Goal: Book appointment/travel/reservation

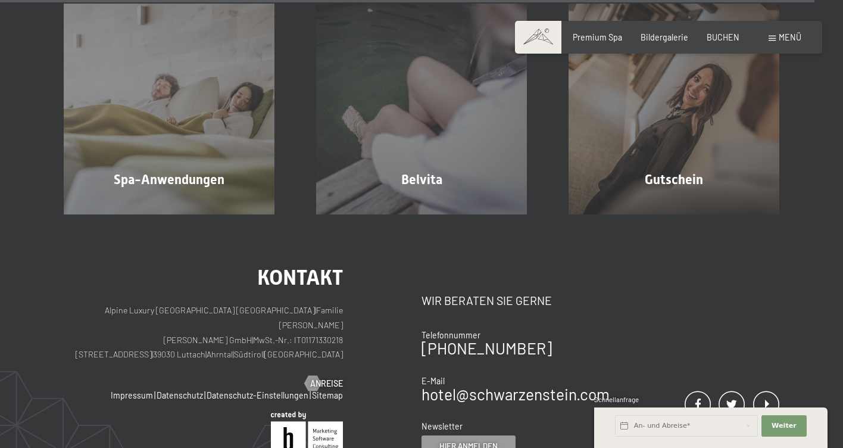
scroll to position [6184, 0]
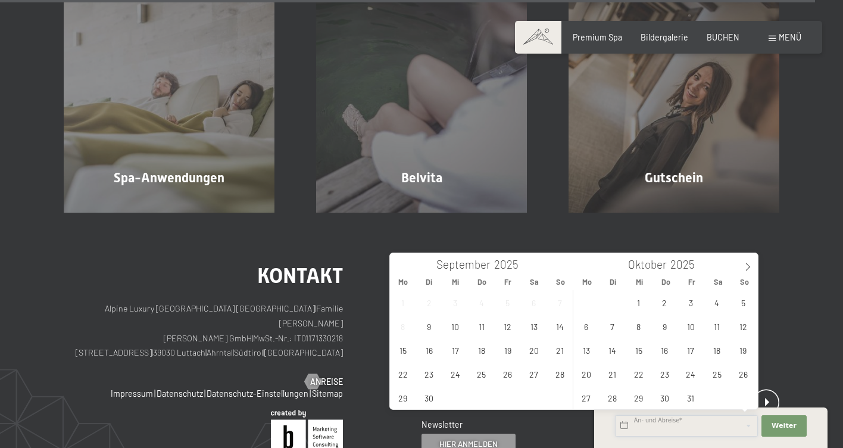
click at [624, 424] on input "text" at bounding box center [686, 425] width 143 height 21
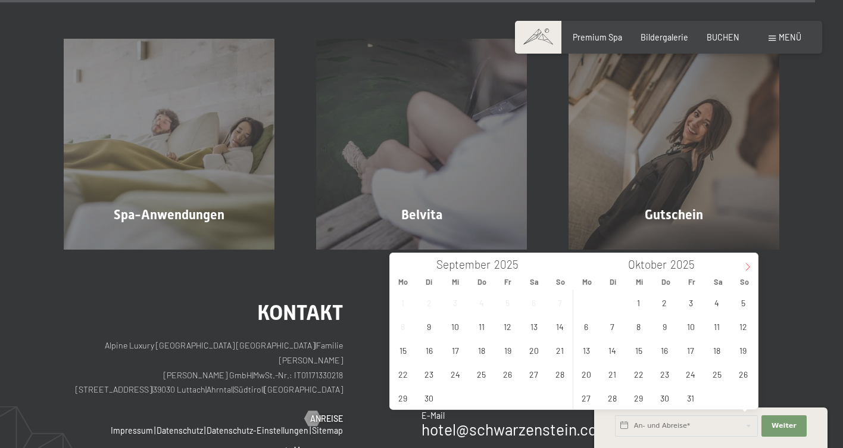
click at [750, 267] on icon at bounding box center [747, 266] width 8 height 8
click at [715, 298] on span "1" at bounding box center [716, 301] width 23 height 23
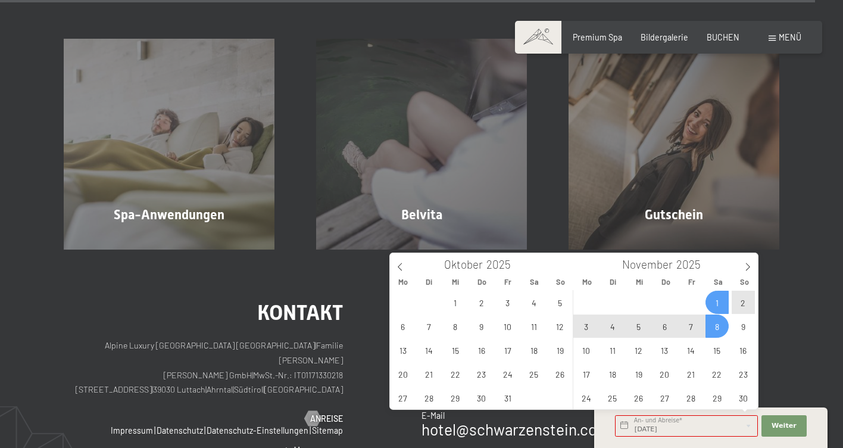
click at [714, 326] on span "8" at bounding box center [716, 325] width 23 height 23
type input "Sa. 01.11.2025 - Sa. 08.11.2025"
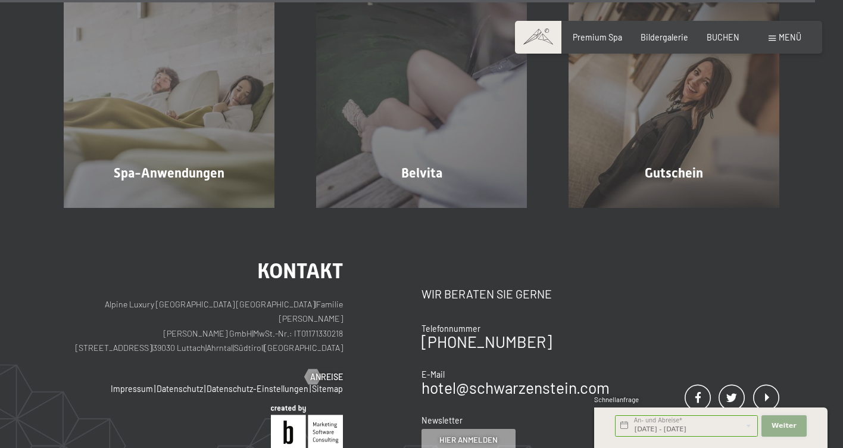
click at [793, 423] on span "Weiter" at bounding box center [783, 426] width 25 height 10
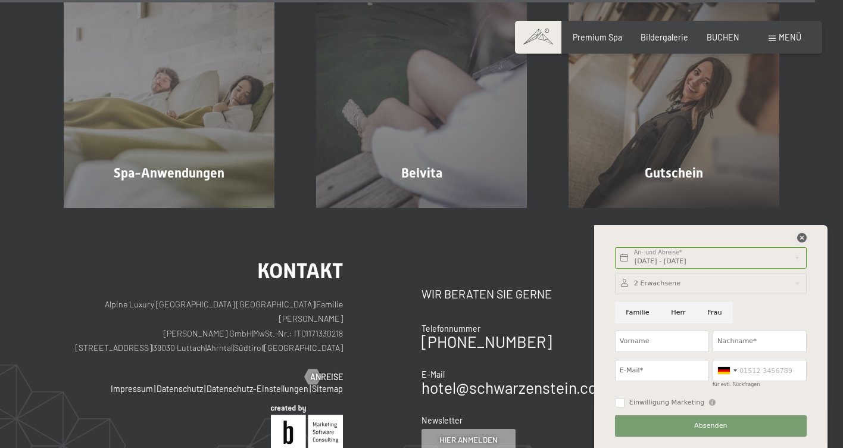
click at [801, 236] on icon at bounding box center [802, 238] width 10 height 10
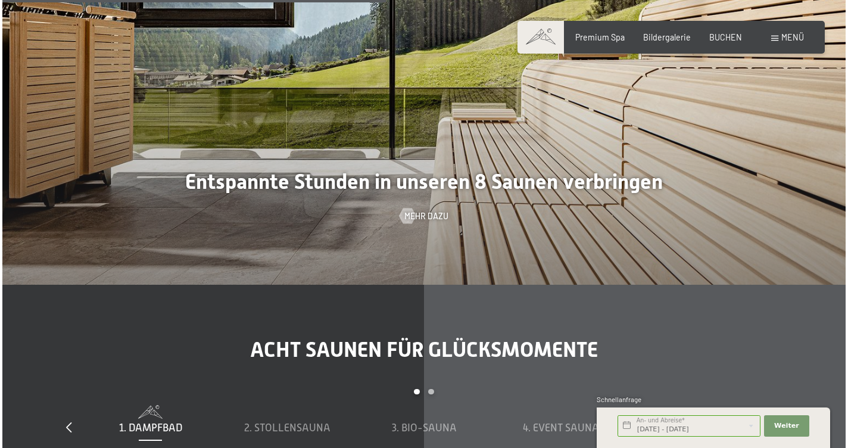
scroll to position [2884, 0]
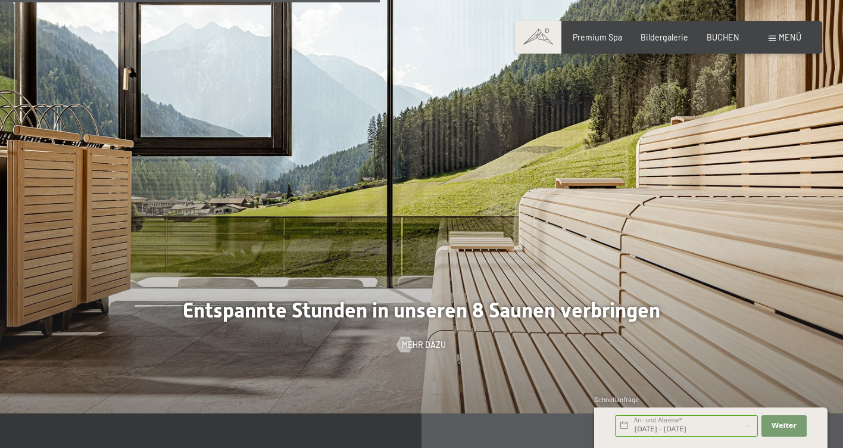
click at [773, 39] on span at bounding box center [771, 38] width 7 height 5
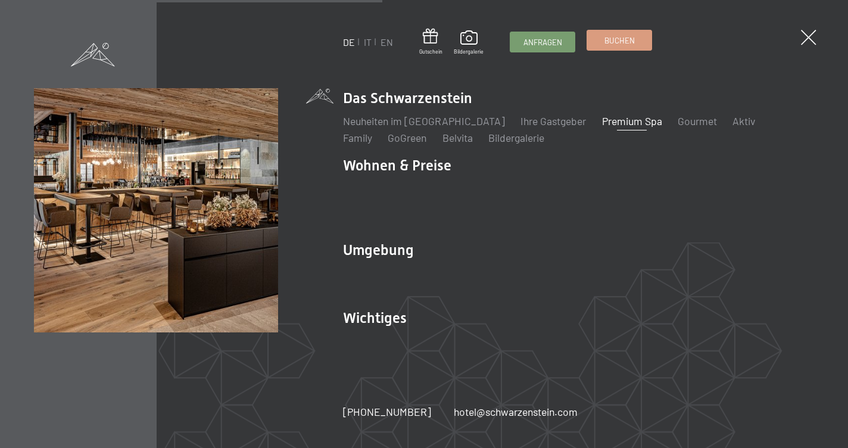
click at [600, 42] on link "Buchen" at bounding box center [619, 40] width 64 height 20
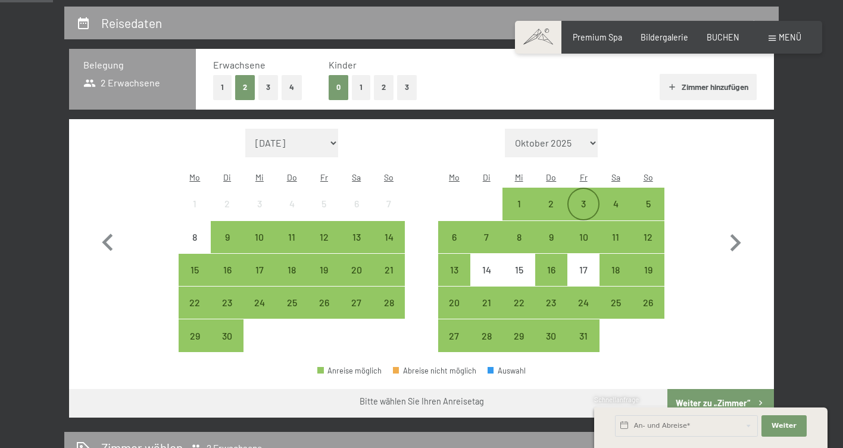
scroll to position [248, 0]
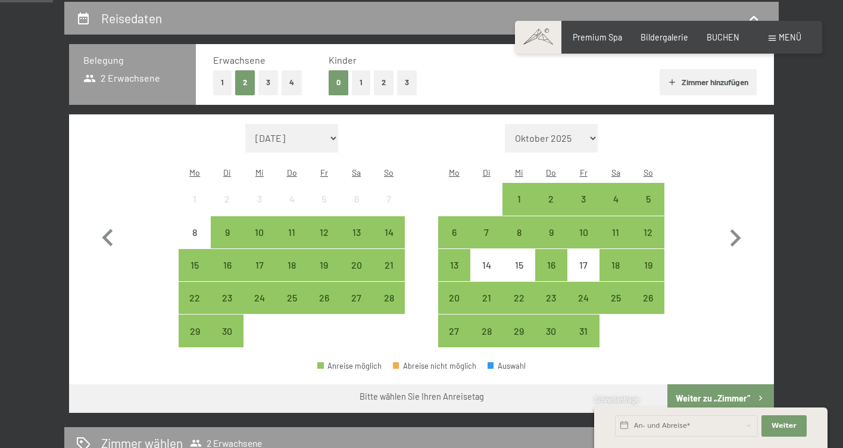
select select "[DATE]"
select select "2025-12-01"
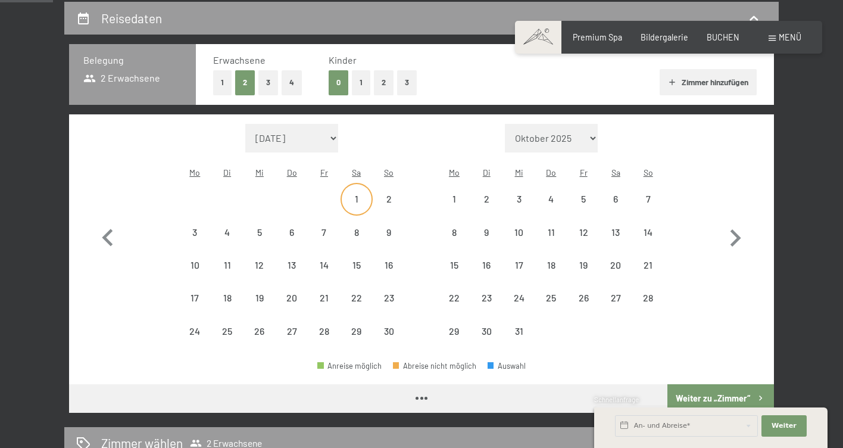
select select "2025-11-01"
select select "2025-12-01"
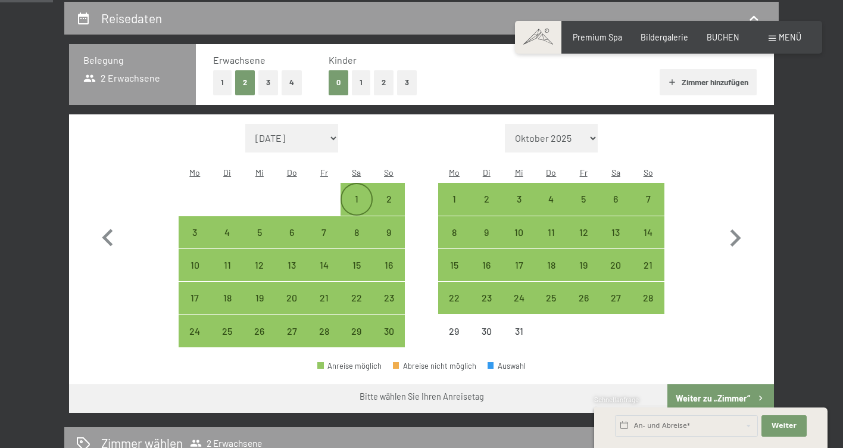
click at [358, 194] on div "1" at bounding box center [357, 209] width 30 height 30
select select "2025-11-01"
select select "2025-12-01"
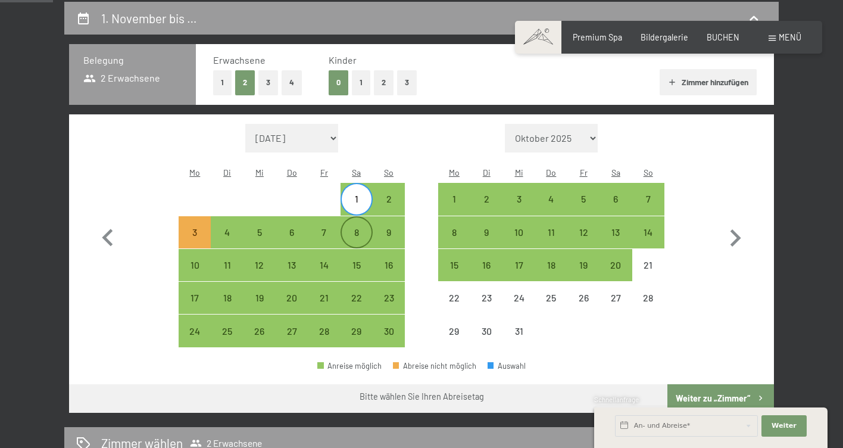
click at [348, 227] on div "8" at bounding box center [357, 242] width 30 height 30
select select "2025-11-01"
select select "2025-12-01"
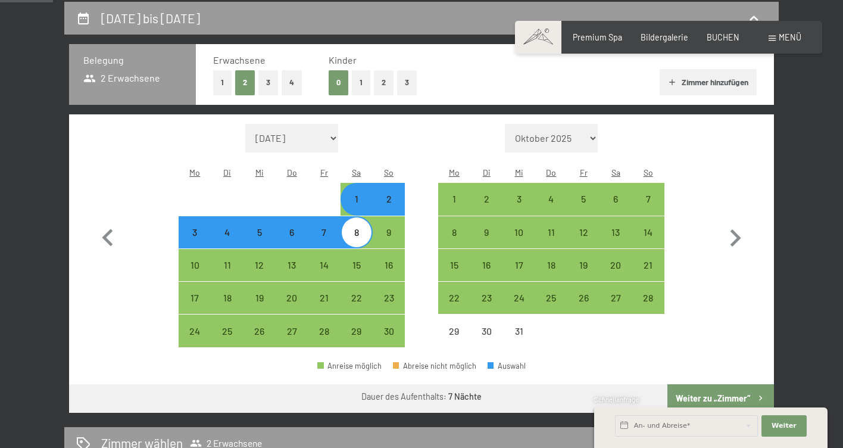
click at [695, 384] on button "Weiter zu „Zimmer“" at bounding box center [720, 398] width 107 height 29
select select "2025-11-01"
select select "2025-12-01"
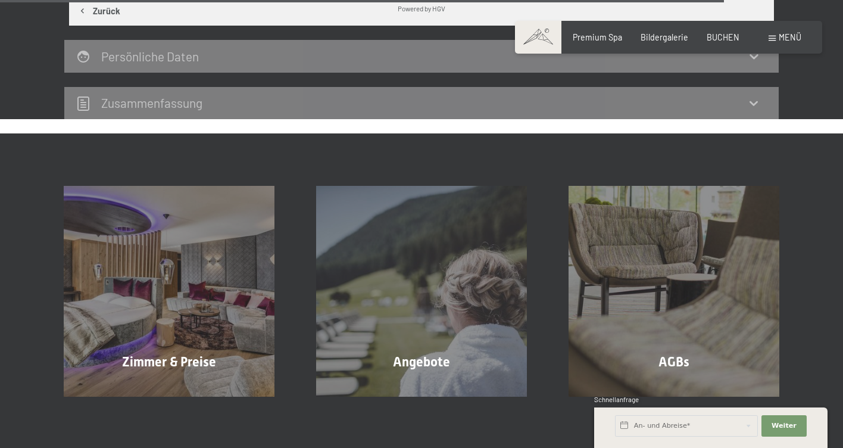
scroll to position [2578, 0]
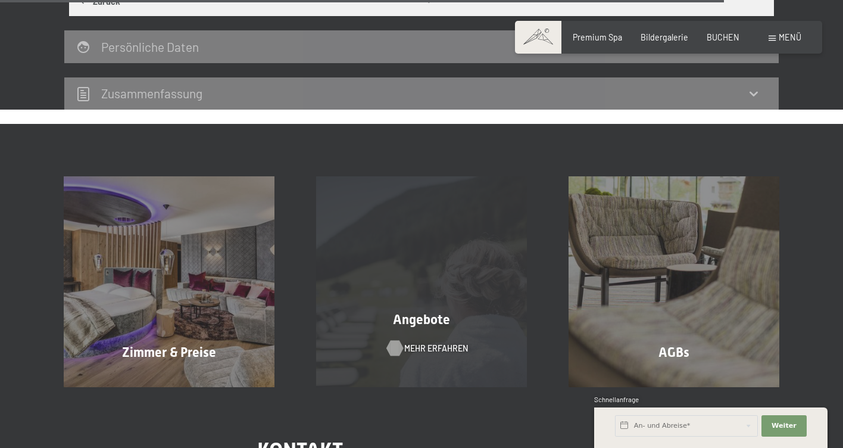
click at [424, 342] on span "Mehr erfahren" at bounding box center [436, 348] width 64 height 12
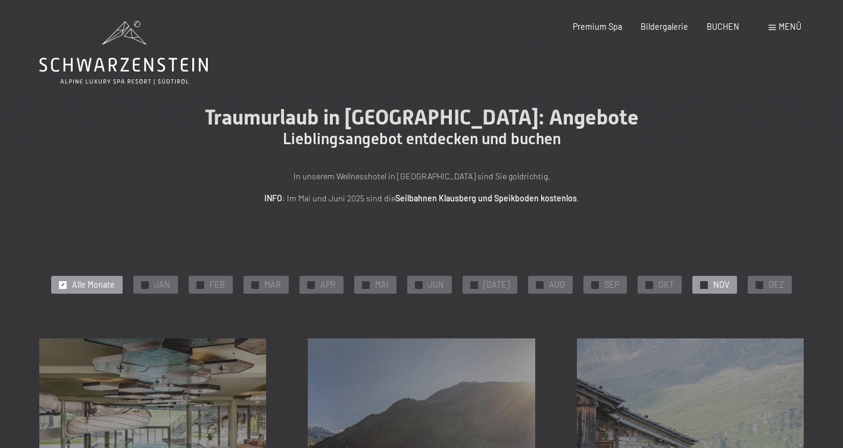
click at [703, 285] on div "✓ NOV" at bounding box center [714, 285] width 45 height 18
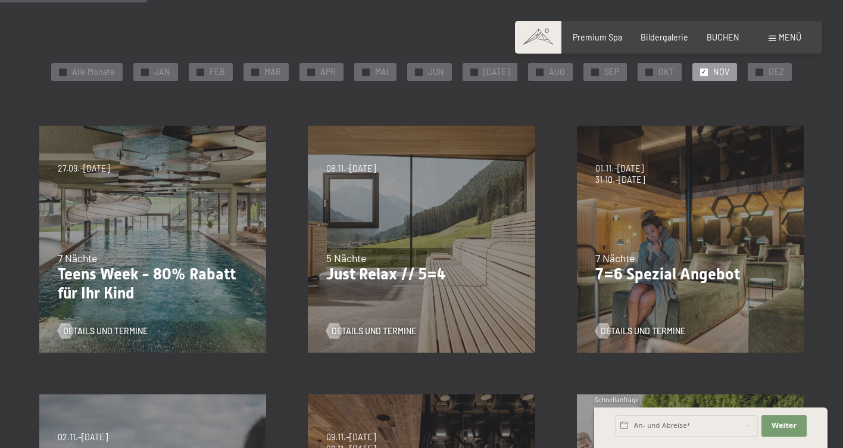
scroll to position [213, 0]
click at [659, 326] on span "Details und Termine" at bounding box center [654, 330] width 85 height 12
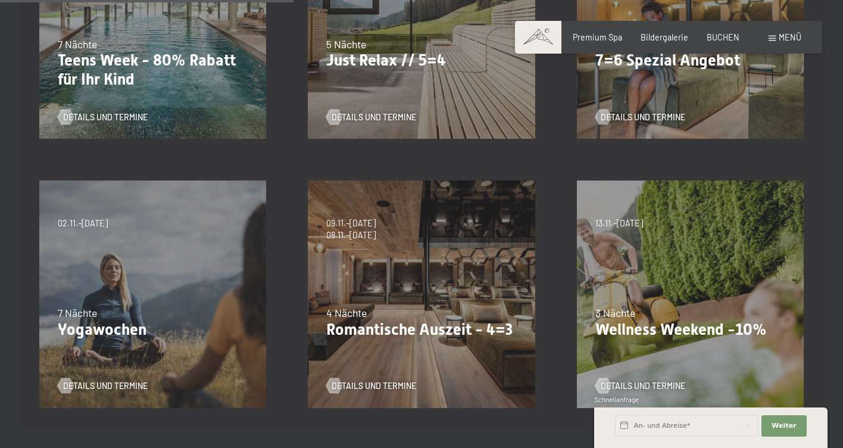
scroll to position [428, 0]
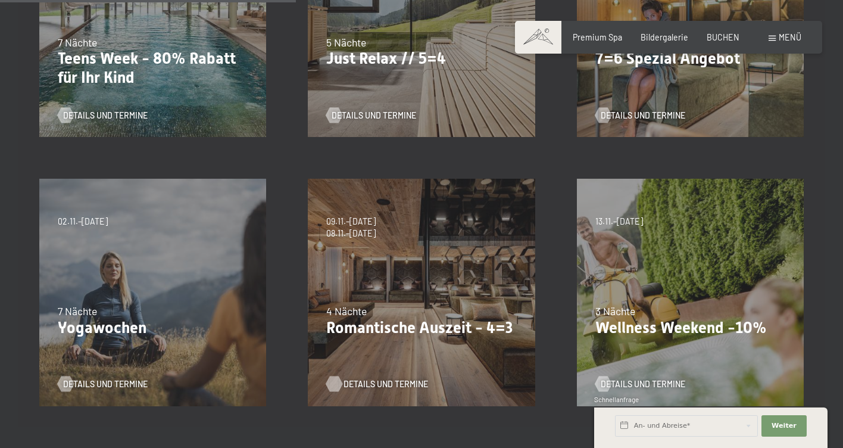
click at [373, 384] on span "Details und Termine" at bounding box center [385, 384] width 85 height 12
